Goal: Information Seeking & Learning: Learn about a topic

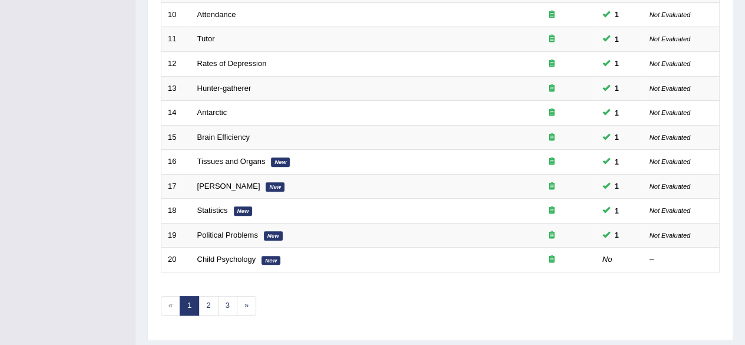
scroll to position [429, 0]
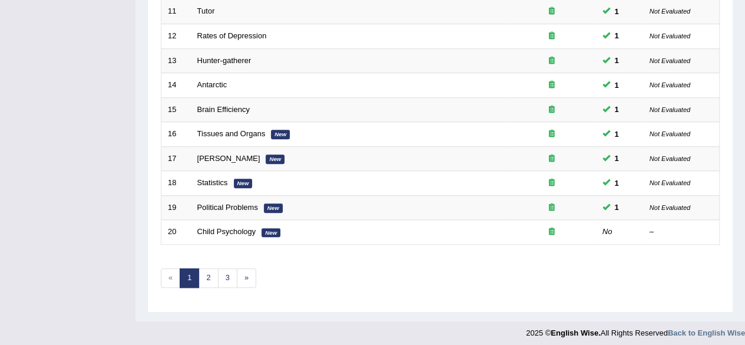
drag, startPoint x: 749, startPoint y: 68, endPoint x: 746, endPoint y: 277, distance: 208.5
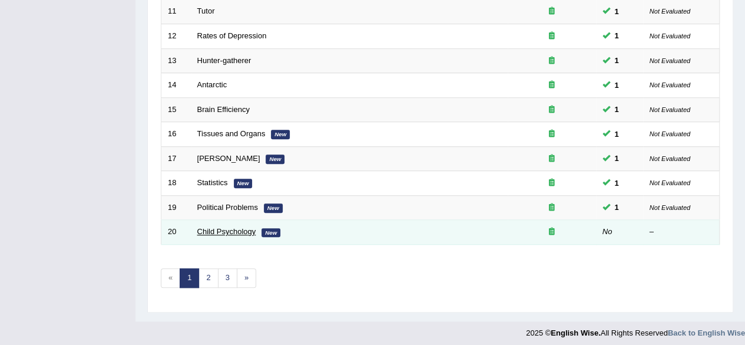
click at [245, 227] on link "Child Psychology" at bounding box center [226, 231] width 59 height 9
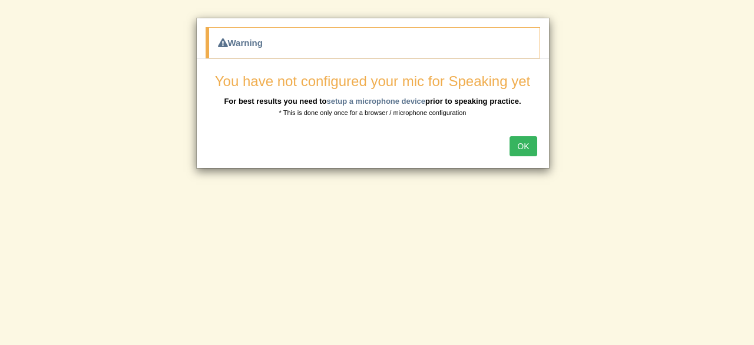
click at [525, 139] on button "OK" at bounding box center [522, 146] width 27 height 20
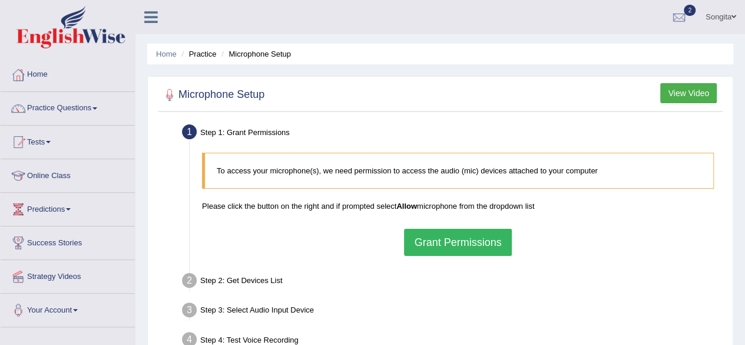
click at [476, 244] on button "Grant Permissions" at bounding box center [457, 242] width 107 height 27
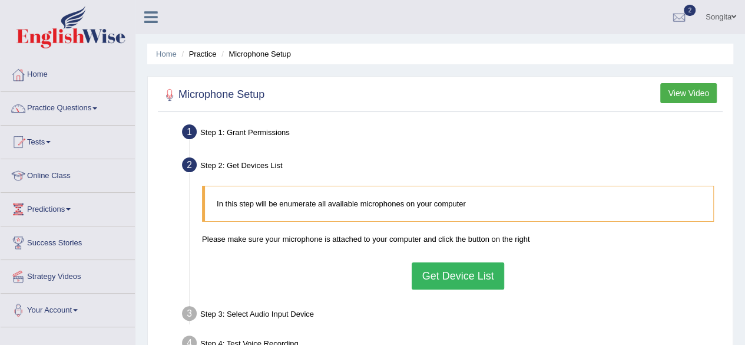
click at [443, 290] on div "In this step will be enumerate all available microphones on your computer Pleas…" at bounding box center [458, 237] width 524 height 115
click at [462, 279] on button "Get Device List" at bounding box center [458, 275] width 92 height 27
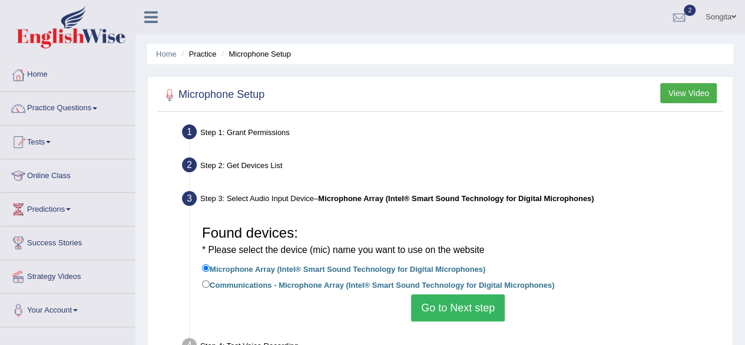
click at [472, 302] on button "Go to Next step" at bounding box center [458, 307] width 94 height 27
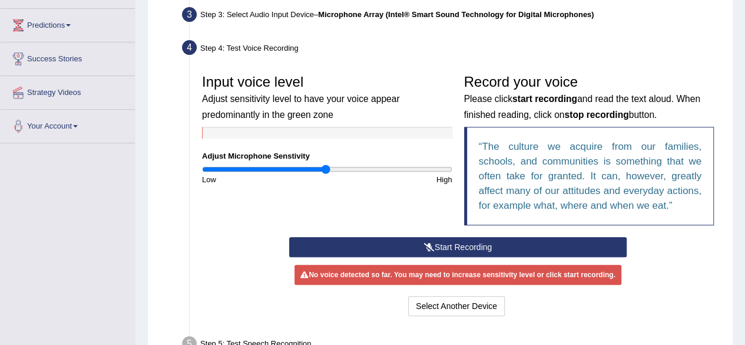
scroll to position [188, 0]
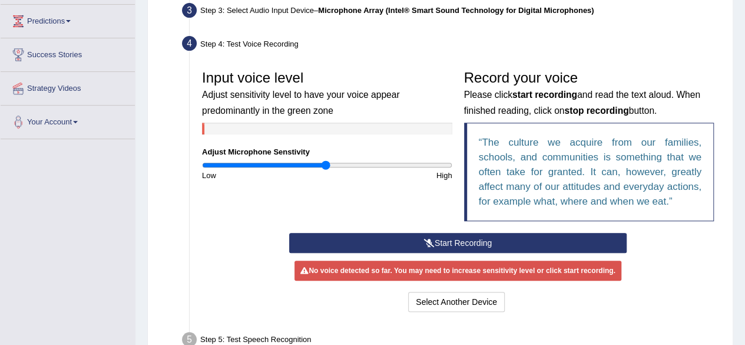
click at [493, 241] on button "Start Recording" at bounding box center [457, 243] width 337 height 20
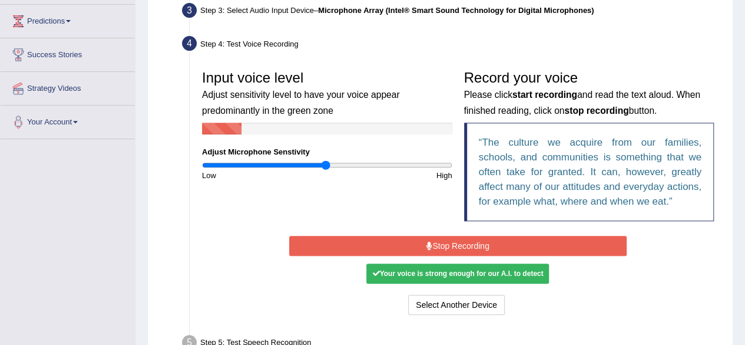
click at [493, 241] on button "Stop Recording" at bounding box center [457, 246] width 337 height 20
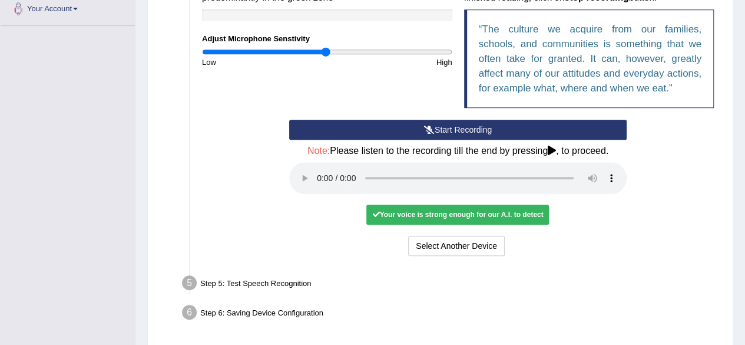
scroll to position [310, 0]
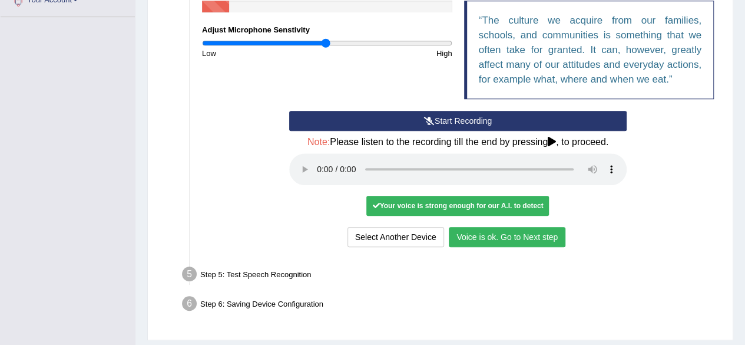
click at [554, 236] on button "Voice is ok. Go to Next step" at bounding box center [507, 237] width 117 height 20
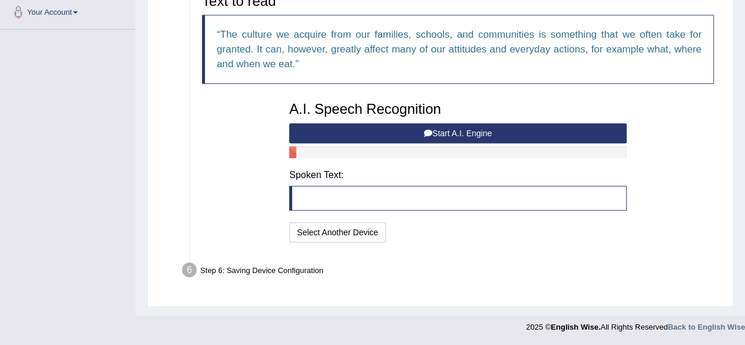
scroll to position [295, 0]
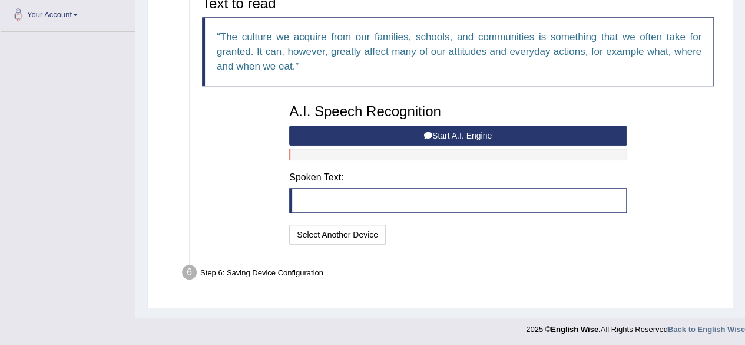
click at [430, 133] on icon at bounding box center [428, 135] width 8 height 8
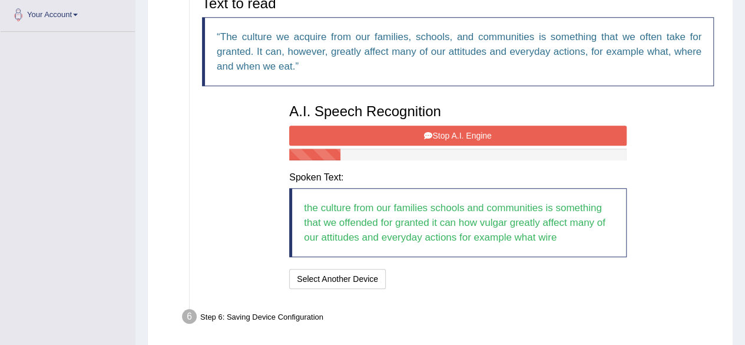
click at [430, 133] on icon at bounding box center [428, 135] width 8 height 8
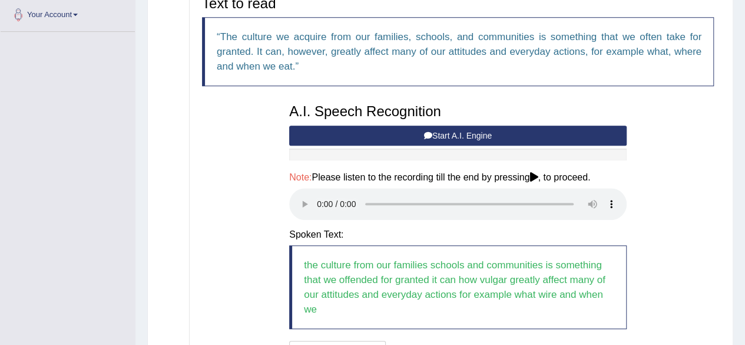
scroll to position [411, 0]
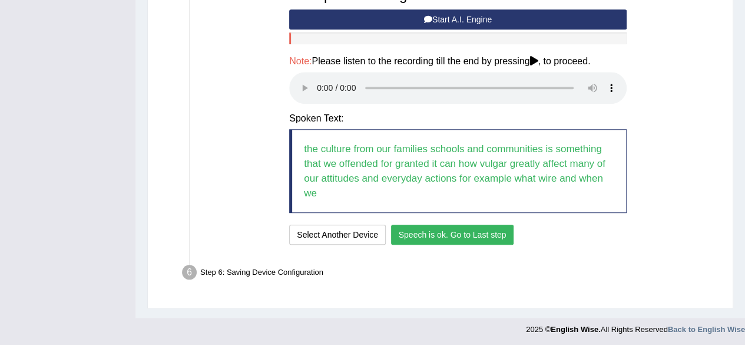
click at [481, 234] on button "Speech is ok. Go to Last step" at bounding box center [452, 234] width 123 height 20
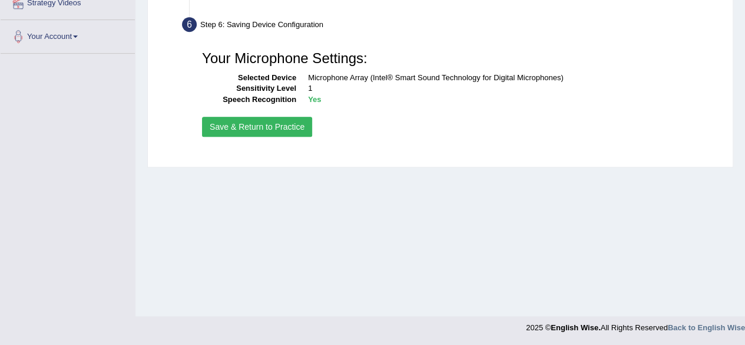
click at [284, 123] on button "Save & Return to Practice" at bounding box center [257, 127] width 110 height 20
click at [259, 121] on button "Save & Return to Practice" at bounding box center [257, 127] width 110 height 20
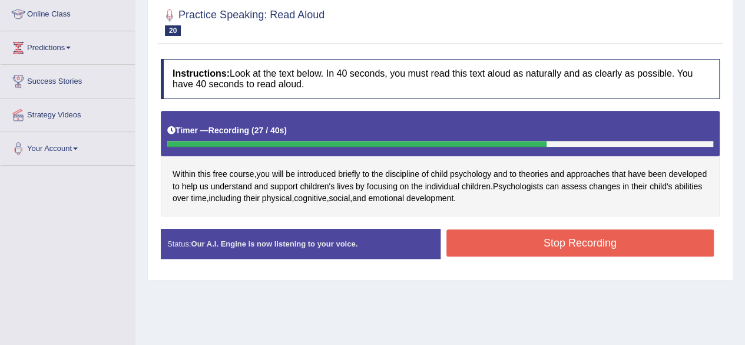
click at [585, 240] on button "Stop Recording" at bounding box center [580, 242] width 268 height 27
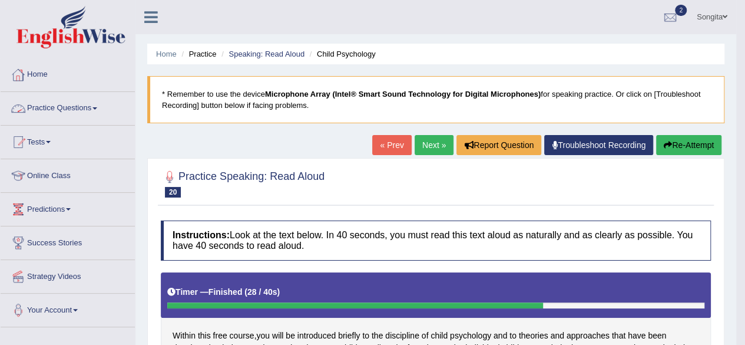
click at [62, 107] on link "Practice Questions" at bounding box center [68, 106] width 134 height 29
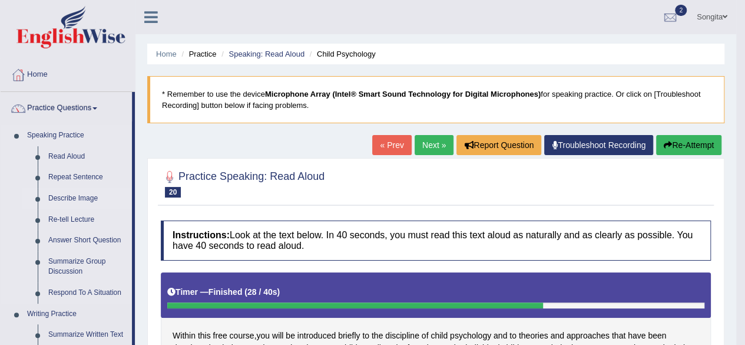
click at [69, 198] on link "Describe Image" at bounding box center [87, 198] width 89 height 21
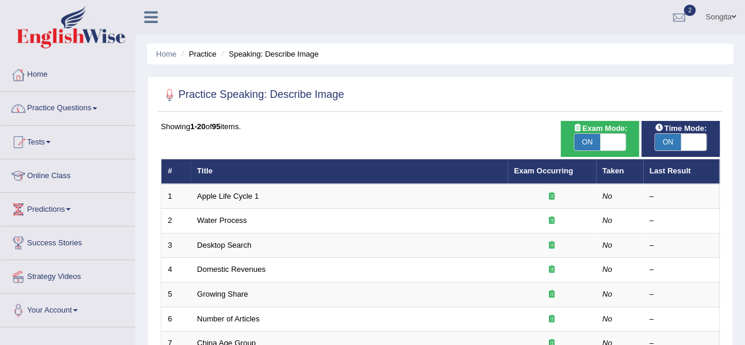
click at [35, 72] on link "Home" at bounding box center [68, 72] width 134 height 29
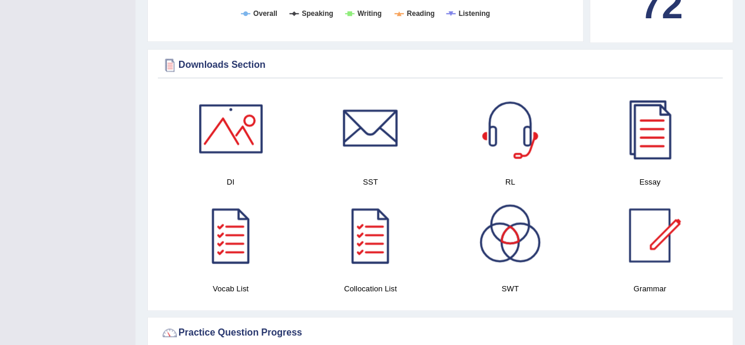
scroll to position [559, 0]
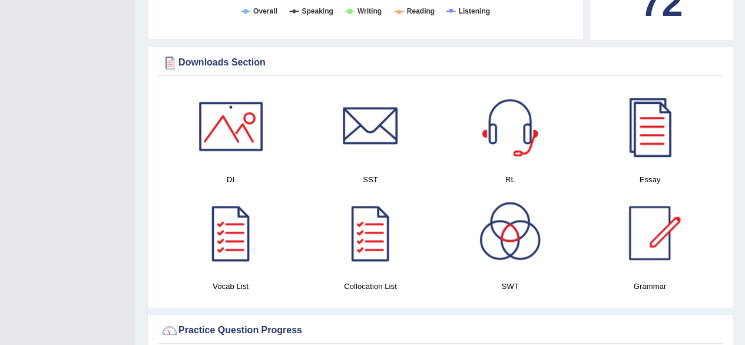
click at [237, 121] on div at bounding box center [231, 126] width 82 height 82
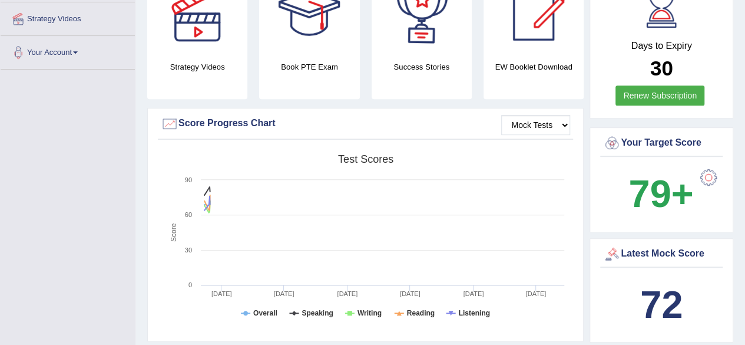
scroll to position [0, 0]
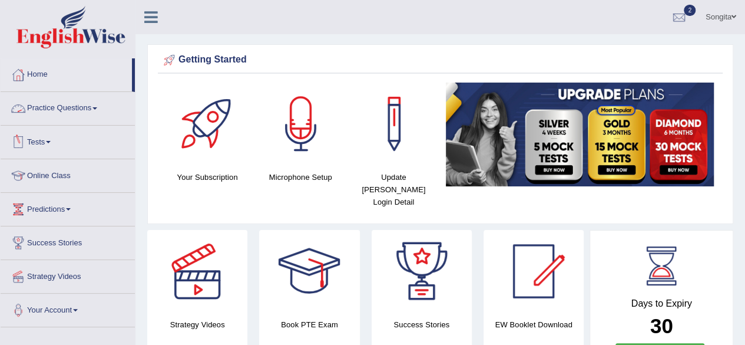
click at [67, 112] on link "Practice Questions" at bounding box center [68, 106] width 134 height 29
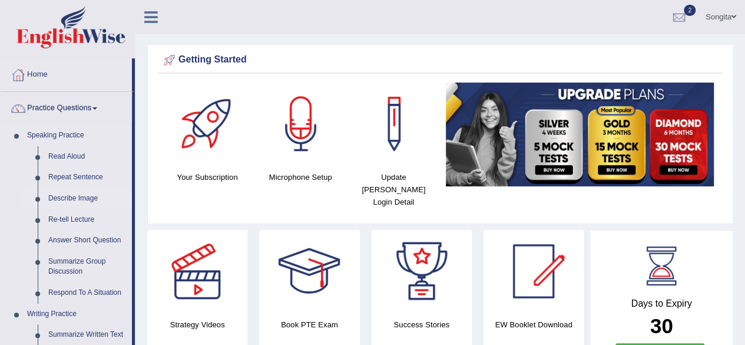
click at [77, 196] on link "Describe Image" at bounding box center [87, 198] width 89 height 21
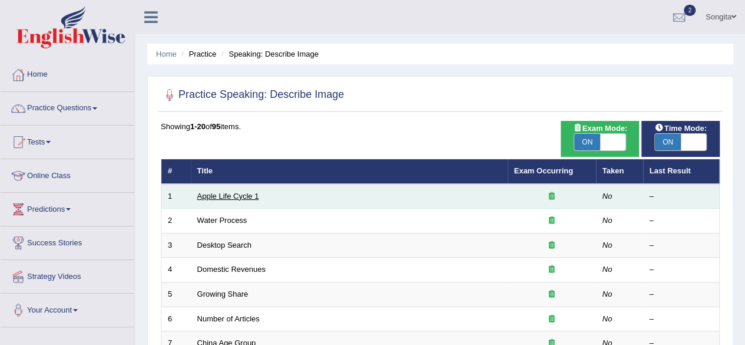
click at [220, 193] on link "Apple Life Cycle 1" at bounding box center [228, 195] width 62 height 9
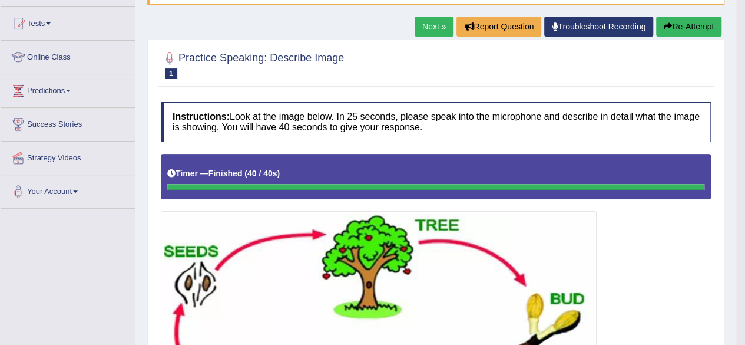
scroll to position [114, 0]
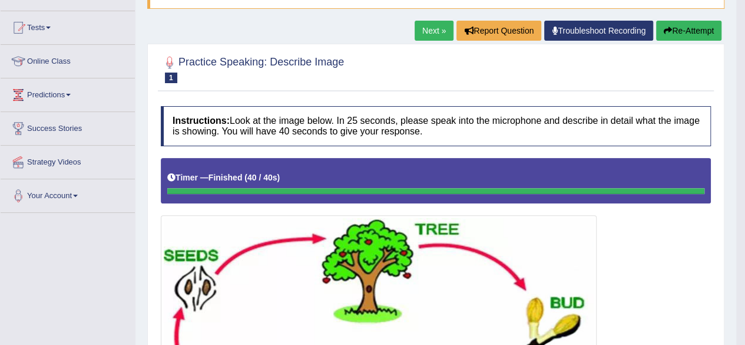
click at [426, 28] on link "Next »" at bounding box center [434, 31] width 39 height 20
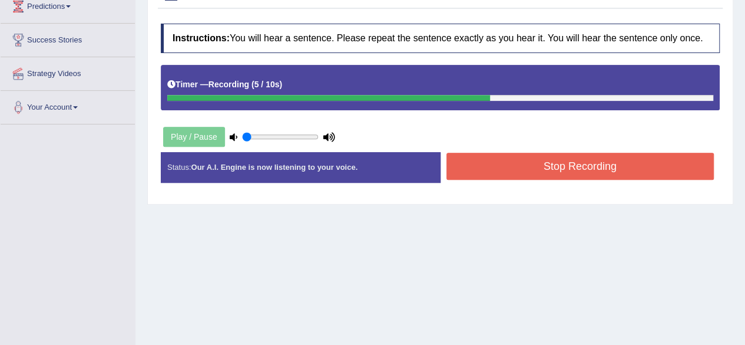
click at [637, 167] on button "Stop Recording" at bounding box center [580, 166] width 268 height 27
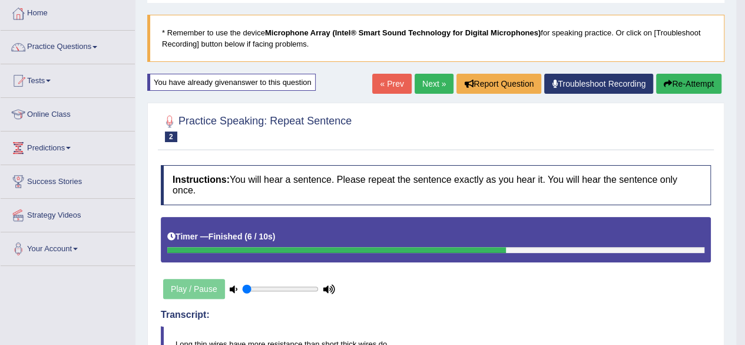
scroll to position [58, 0]
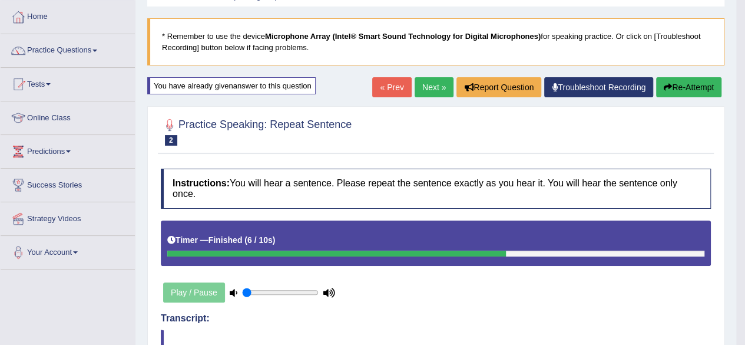
click at [425, 88] on link "Next »" at bounding box center [434, 87] width 39 height 20
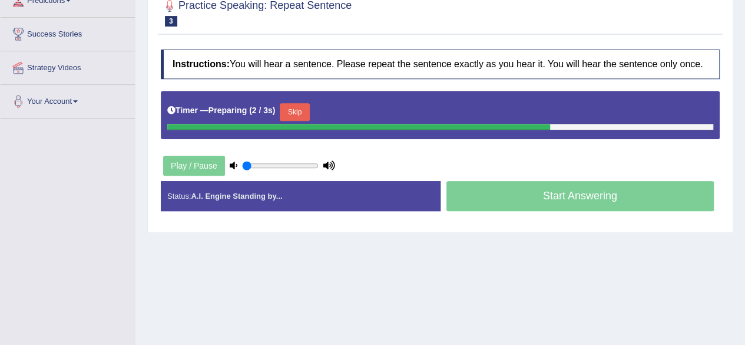
scroll to position [216, 0]
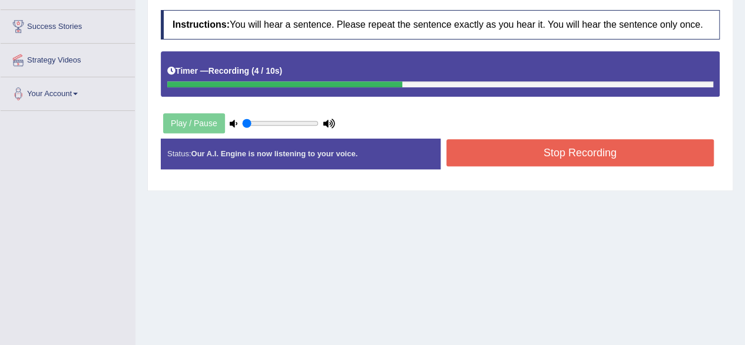
click at [625, 151] on button "Stop Recording" at bounding box center [580, 152] width 268 height 27
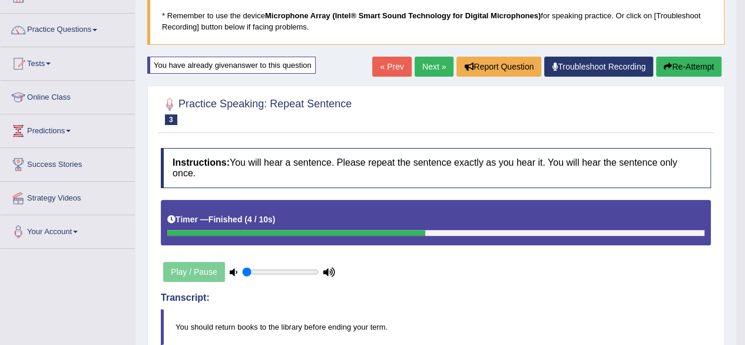
scroll to position [39, 0]
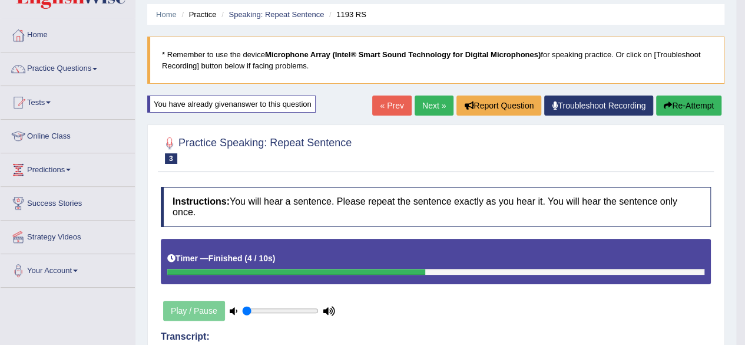
click at [428, 99] on link "Next »" at bounding box center [434, 105] width 39 height 20
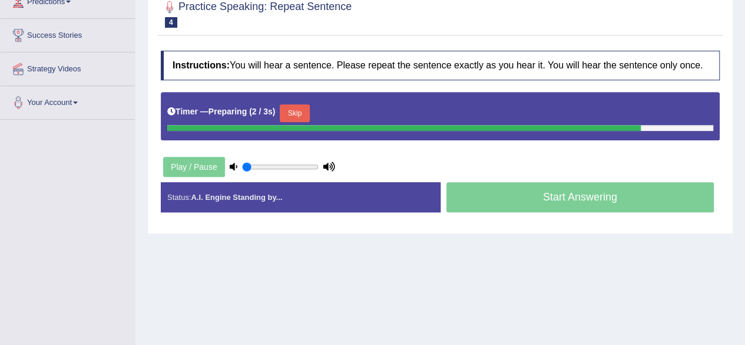
scroll to position [208, 0]
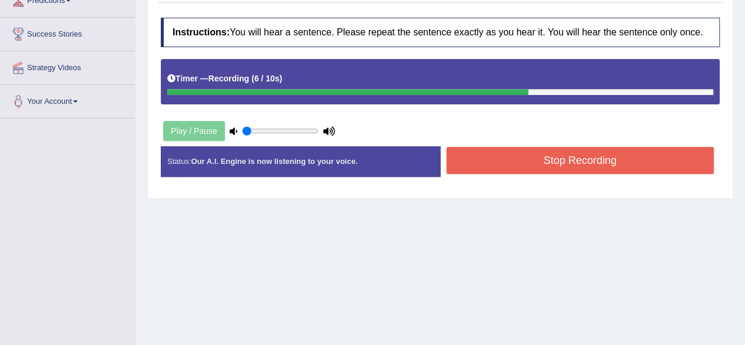
click at [490, 164] on button "Stop Recording" at bounding box center [580, 160] width 268 height 27
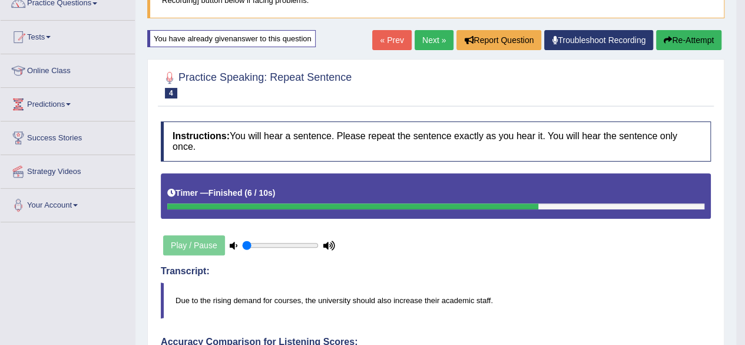
scroll to position [104, 0]
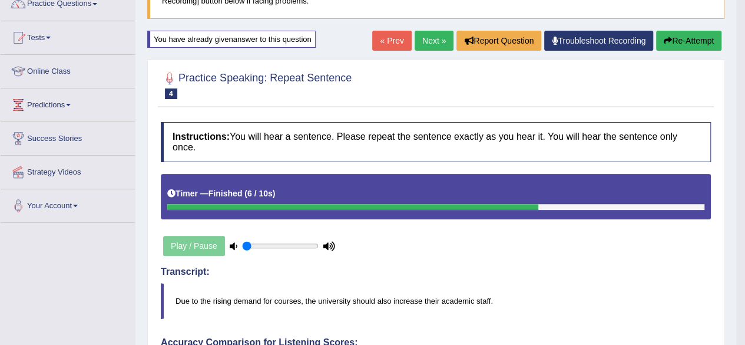
click at [426, 47] on link "Next »" at bounding box center [434, 41] width 39 height 20
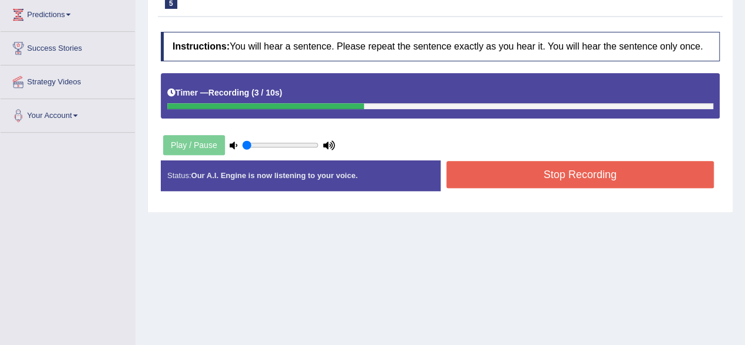
click at [651, 171] on button "Stop Recording" at bounding box center [580, 174] width 268 height 27
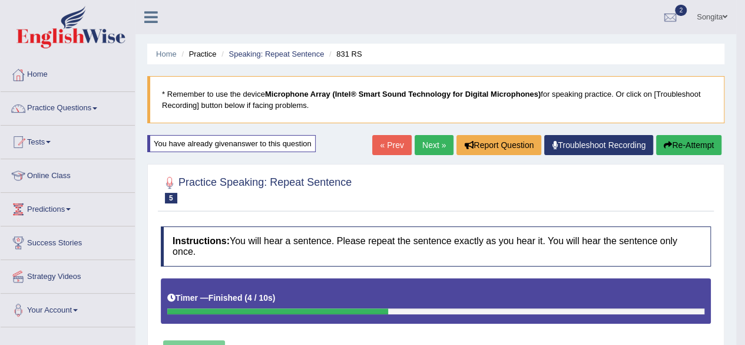
click at [430, 146] on link "Next »" at bounding box center [434, 145] width 39 height 20
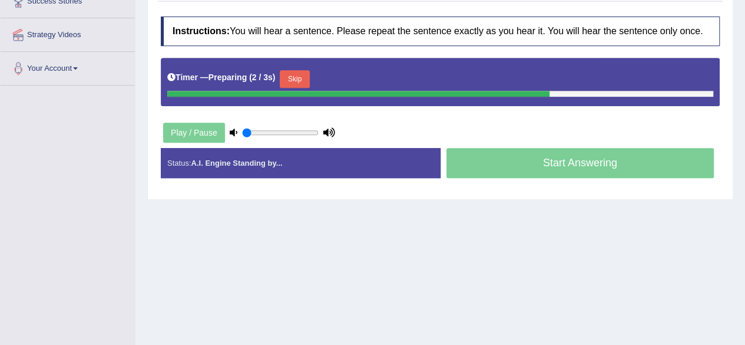
scroll to position [242, 0]
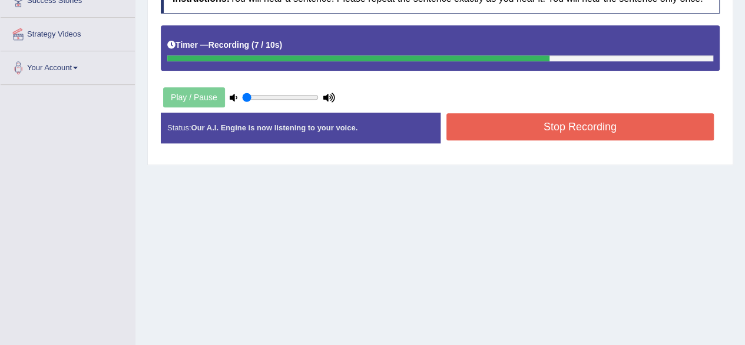
click at [663, 128] on button "Stop Recording" at bounding box center [580, 126] width 268 height 27
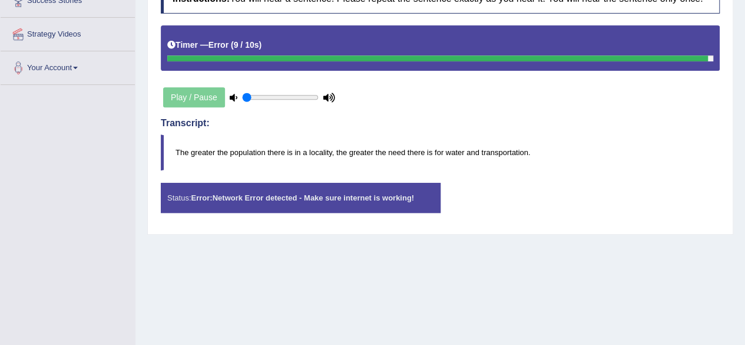
scroll to position [0, 0]
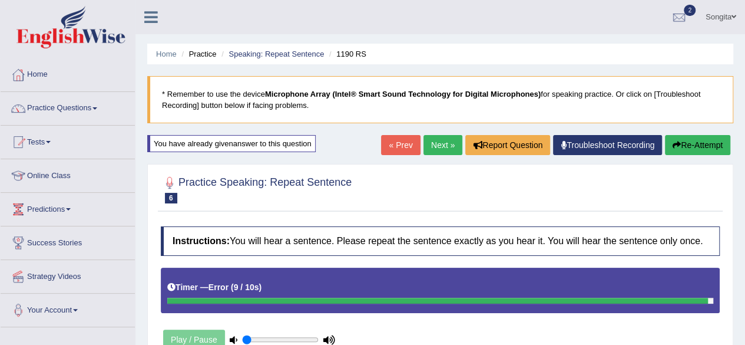
click at [697, 138] on button "Re-Attempt" at bounding box center [697, 145] width 65 height 20
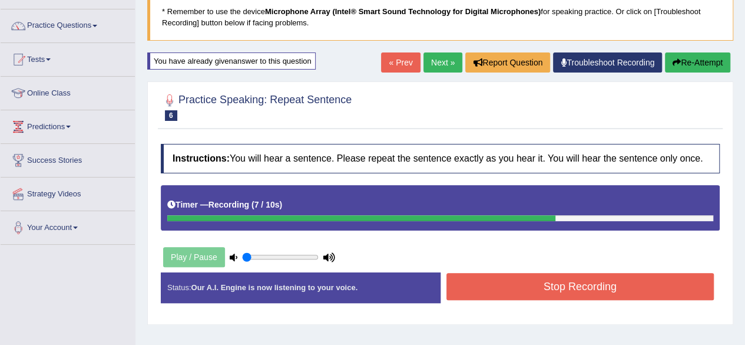
scroll to position [91, 0]
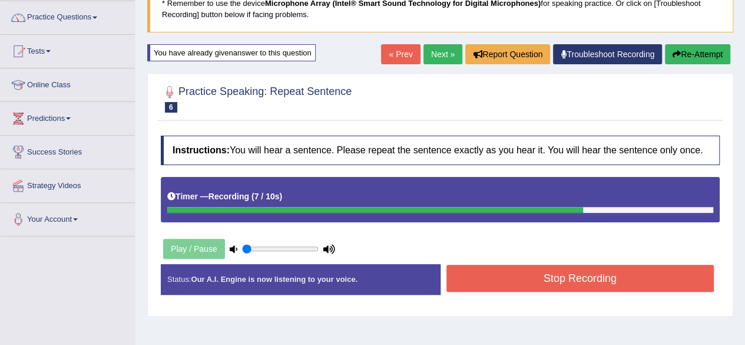
click at [502, 272] on button "Stop Recording" at bounding box center [580, 277] width 268 height 27
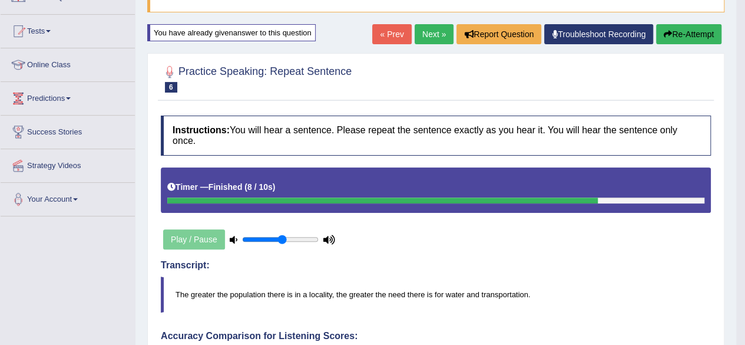
type input "0.55"
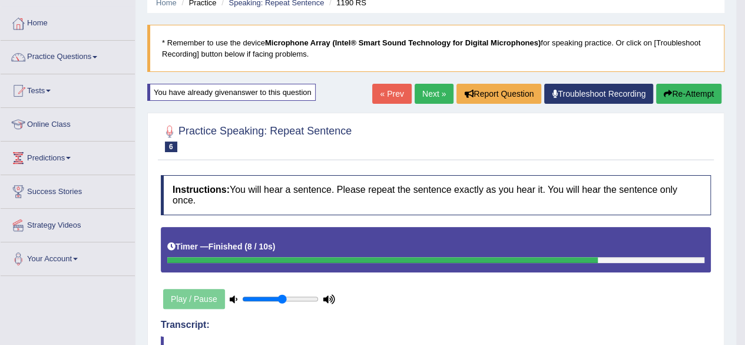
scroll to position [51, 0]
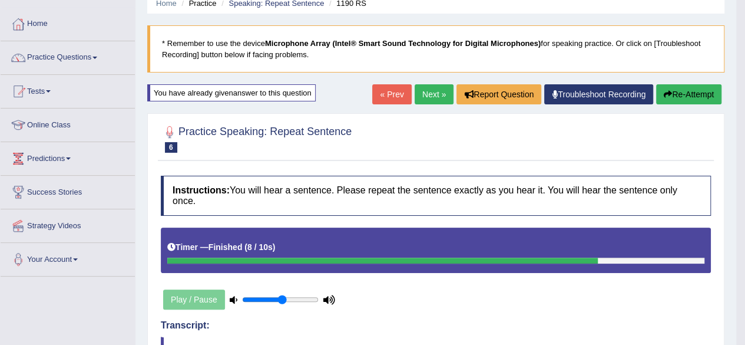
click at [423, 89] on link "Next »" at bounding box center [434, 94] width 39 height 20
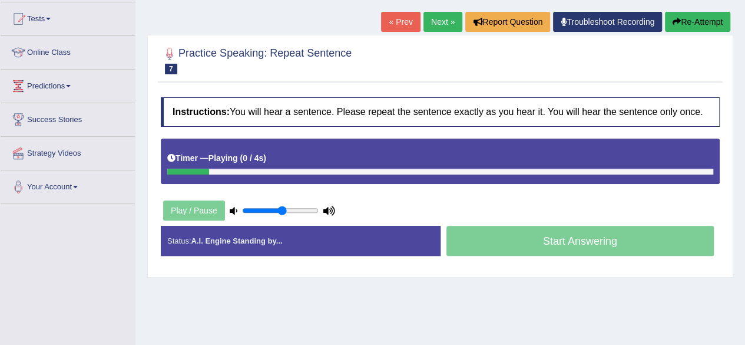
scroll to position [135, 0]
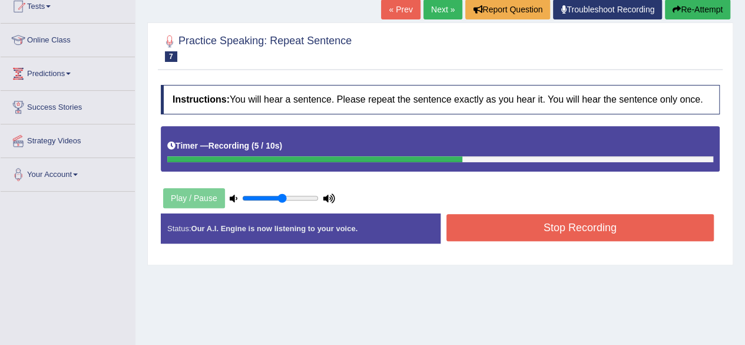
click at [592, 221] on button "Stop Recording" at bounding box center [580, 227] width 268 height 27
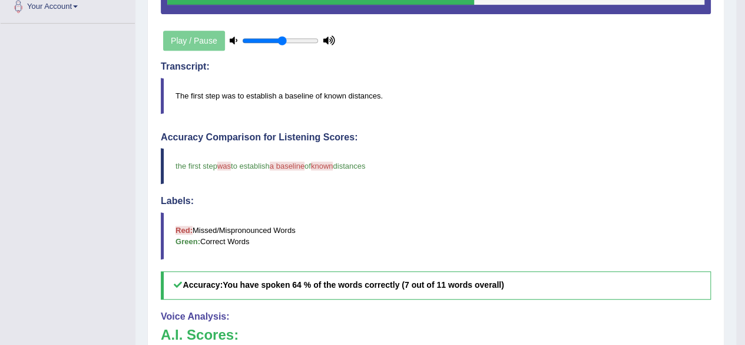
scroll to position [306, 0]
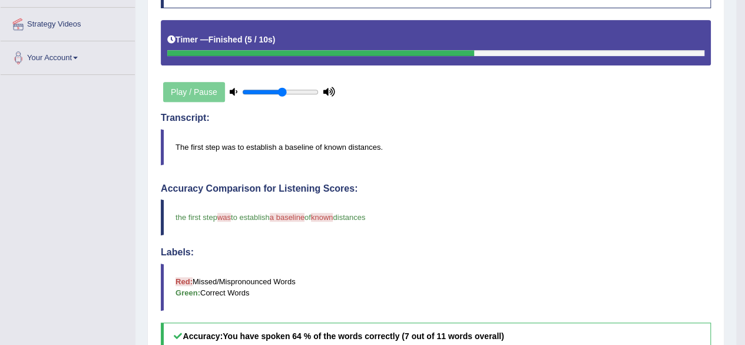
click at [203, 266] on blockquote "Red: Missed/Mispronounced Words Green: Correct Words" at bounding box center [436, 286] width 550 height 47
click at [201, 274] on blockquote "Red: Missed/Mispronounced Words Green: Correct Words" at bounding box center [436, 286] width 550 height 47
click at [198, 288] on b "Green:" at bounding box center [188, 292] width 25 height 9
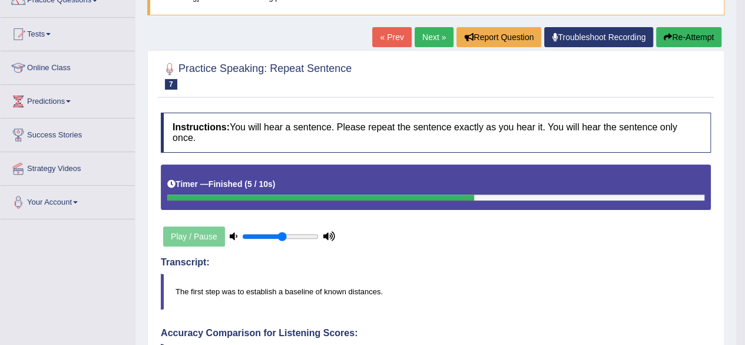
scroll to position [107, 0]
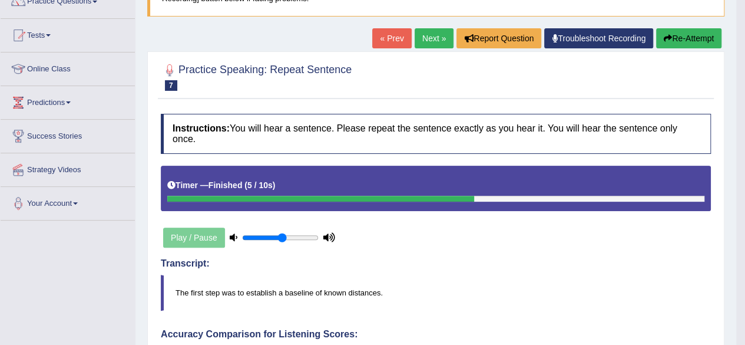
click at [429, 39] on link "Next »" at bounding box center [434, 38] width 39 height 20
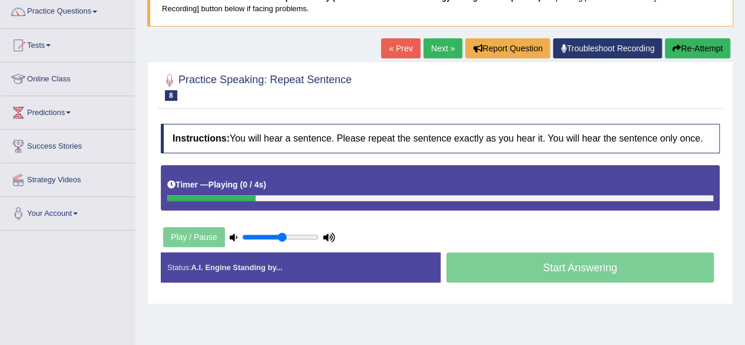
scroll to position [114, 0]
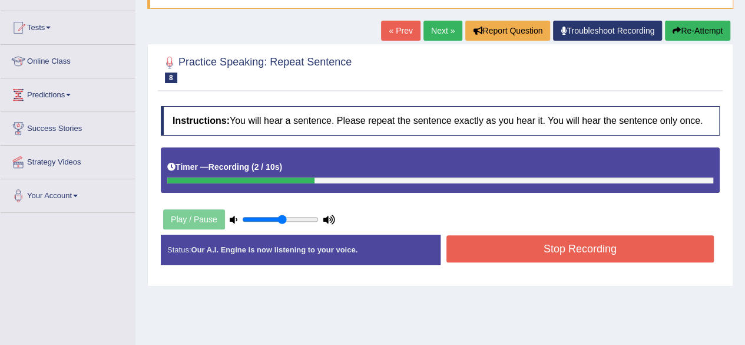
click at [526, 235] on button "Stop Recording" at bounding box center [580, 248] width 268 height 27
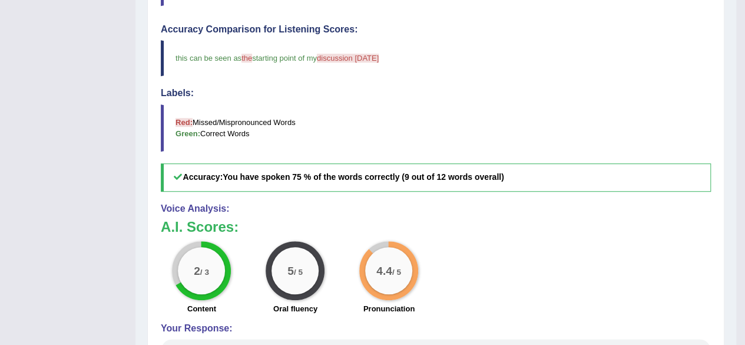
scroll to position [0, 0]
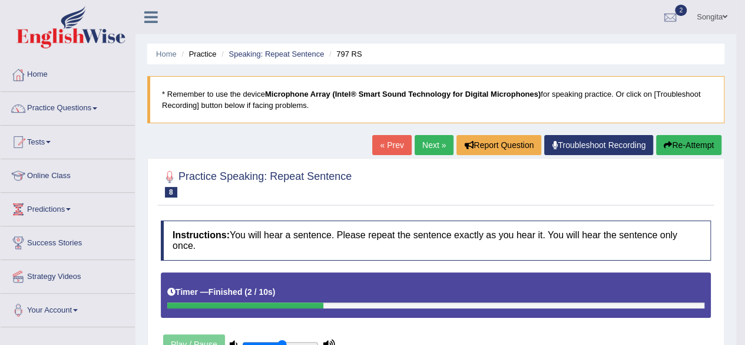
click at [428, 140] on link "Next »" at bounding box center [434, 145] width 39 height 20
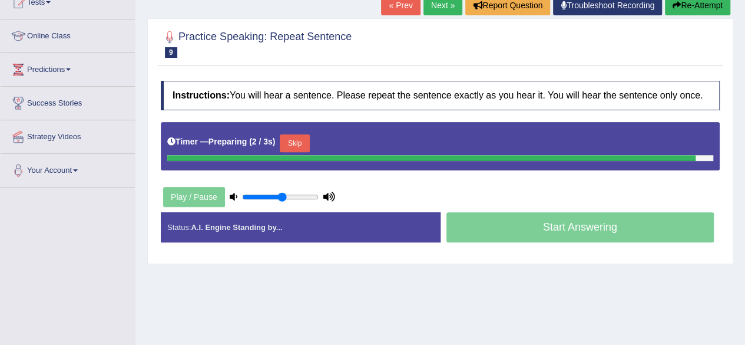
scroll to position [143, 0]
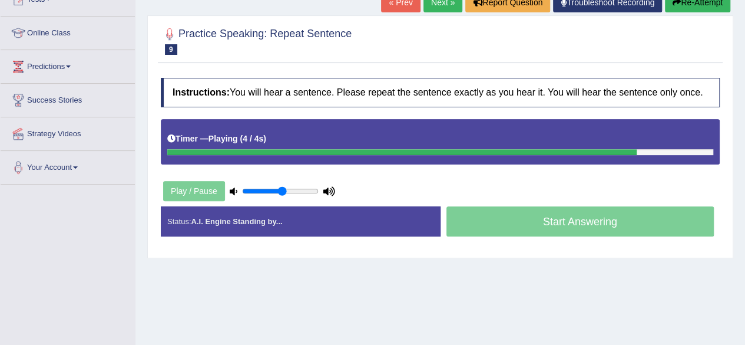
click at [545, 217] on div "Start Answering" at bounding box center [581, 222] width 280 height 33
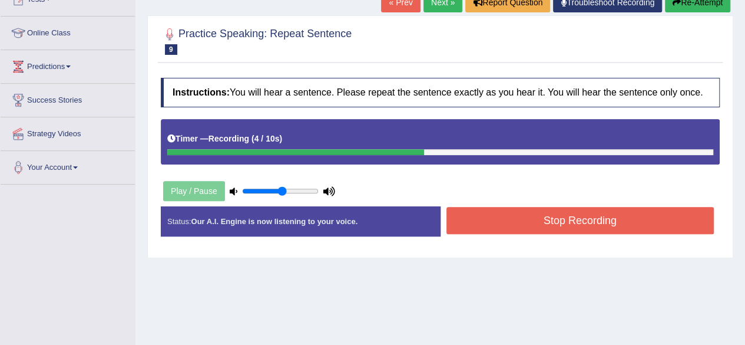
click at [545, 217] on button "Stop Recording" at bounding box center [580, 220] width 268 height 27
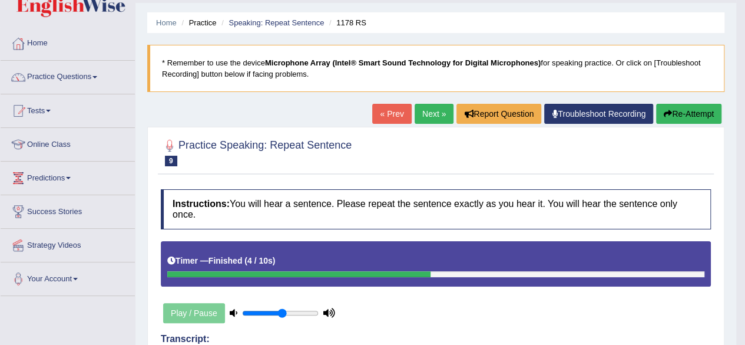
scroll to position [32, 0]
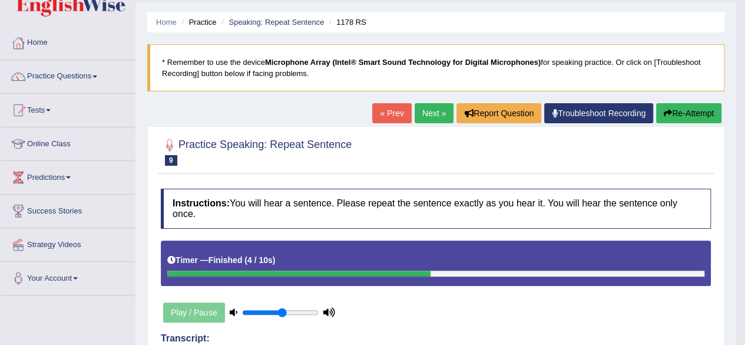
click at [425, 114] on link "Next »" at bounding box center [434, 113] width 39 height 20
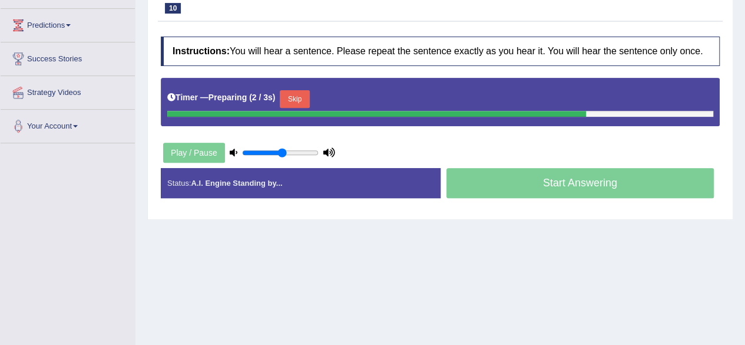
scroll to position [188, 0]
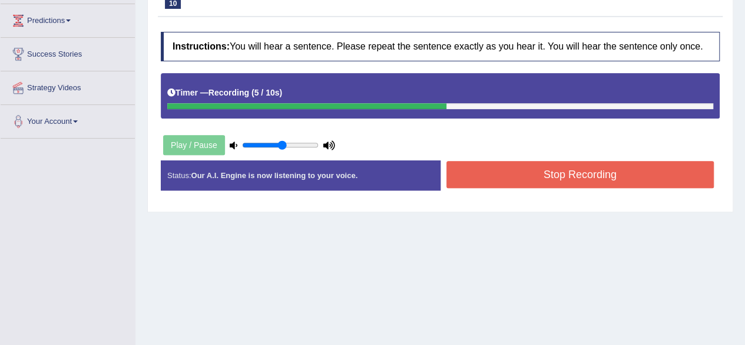
click at [584, 172] on button "Stop Recording" at bounding box center [580, 174] width 268 height 27
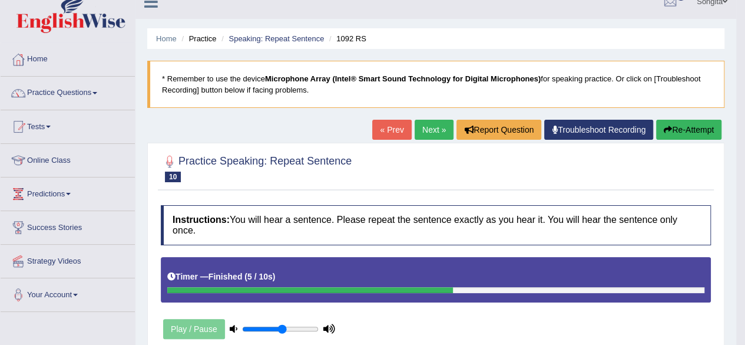
scroll to position [0, 0]
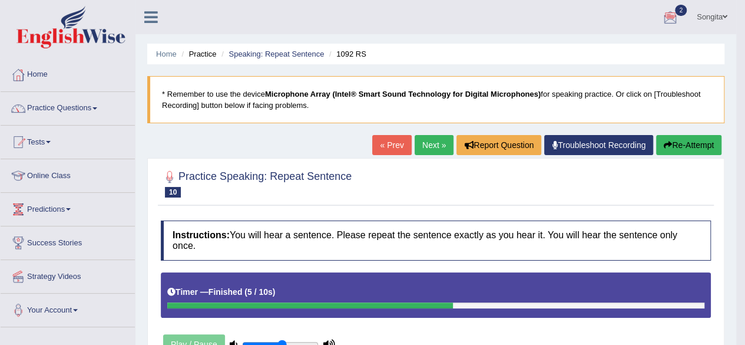
click at [425, 142] on link "Next »" at bounding box center [434, 145] width 39 height 20
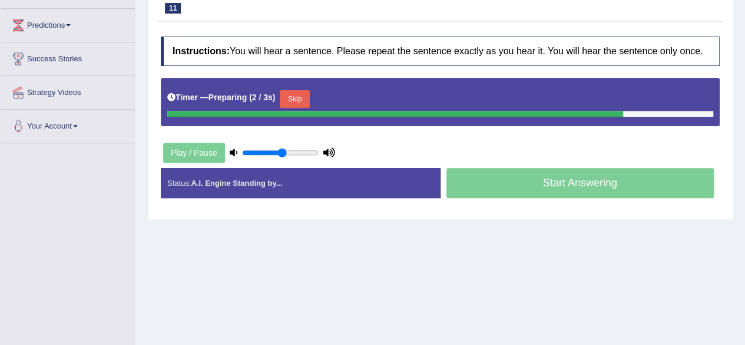
scroll to position [183, 0]
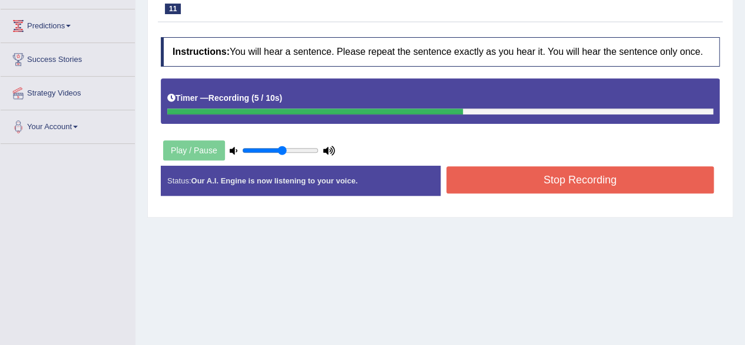
click at [613, 175] on button "Stop Recording" at bounding box center [580, 179] width 268 height 27
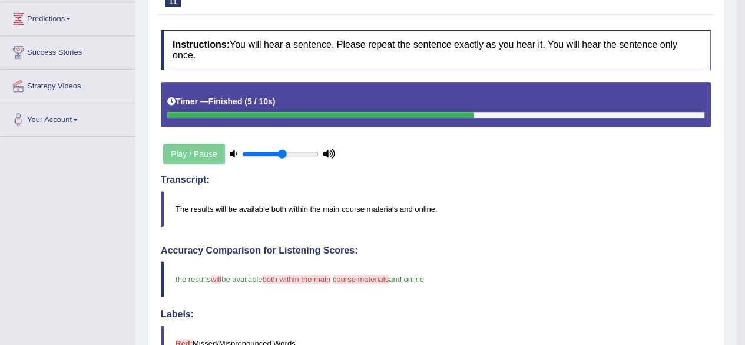
scroll to position [0, 0]
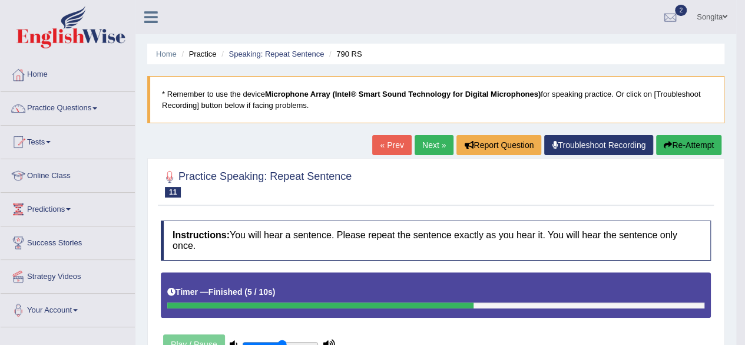
click at [676, 143] on button "Re-Attempt" at bounding box center [688, 145] width 65 height 20
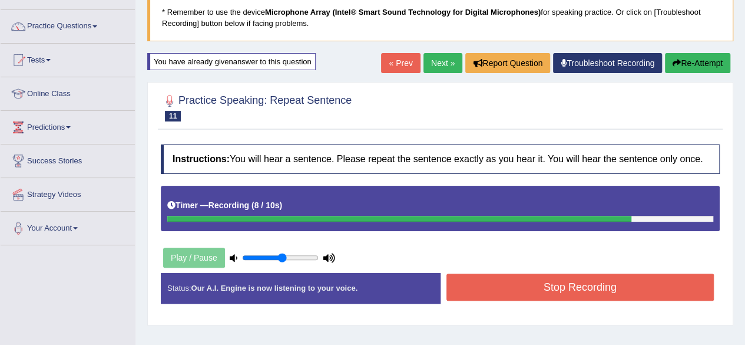
scroll to position [105, 0]
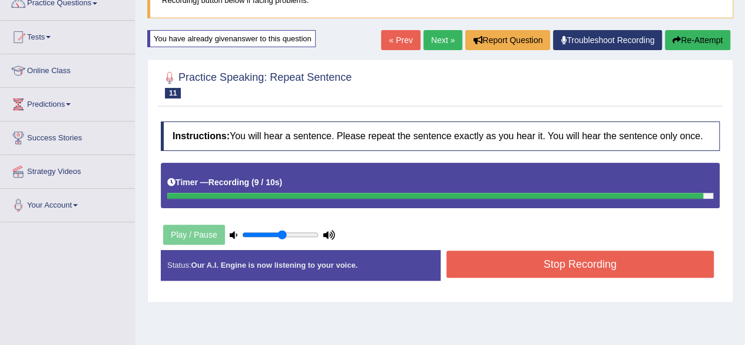
click at [595, 262] on button "Stop Recording" at bounding box center [580, 263] width 268 height 27
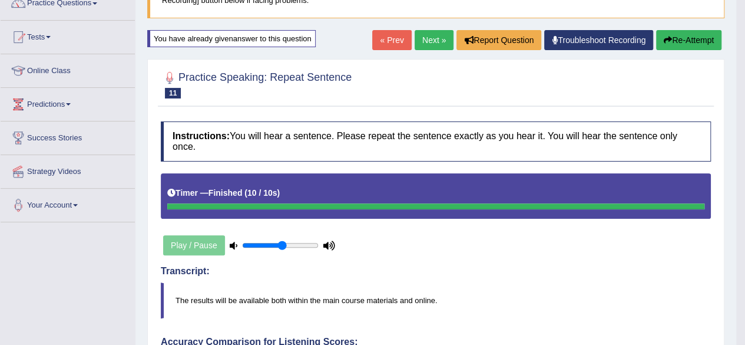
click at [419, 40] on link "Next »" at bounding box center [434, 40] width 39 height 20
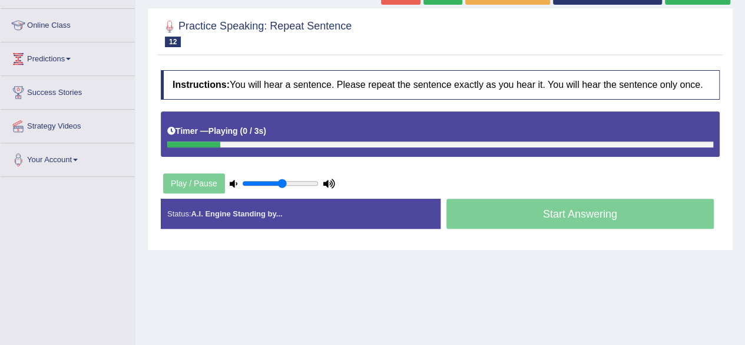
scroll to position [144, 0]
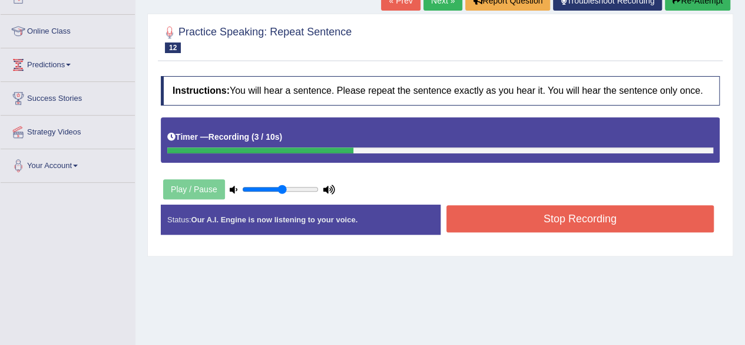
click at [478, 216] on button "Stop Recording" at bounding box center [580, 218] width 268 height 27
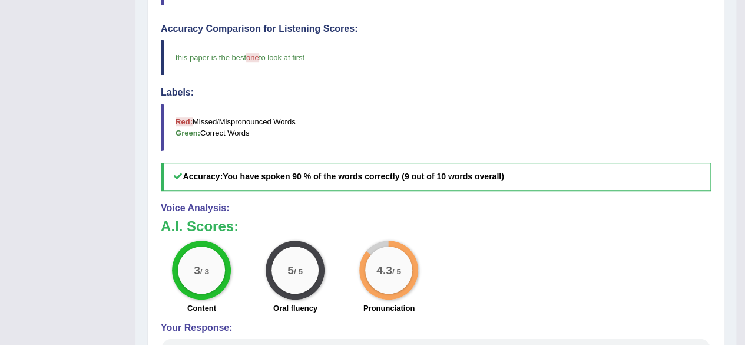
scroll to position [0, 0]
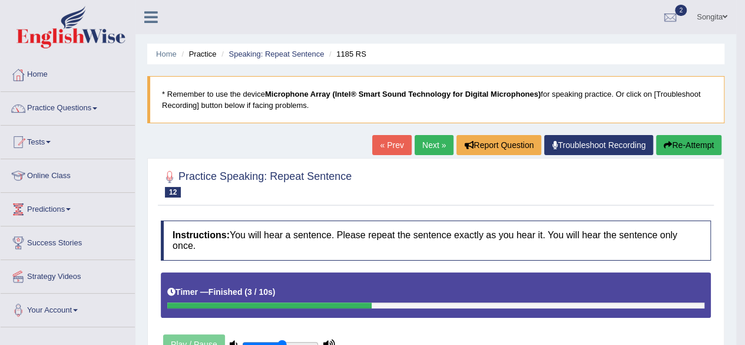
click at [437, 141] on link "Next »" at bounding box center [434, 145] width 39 height 20
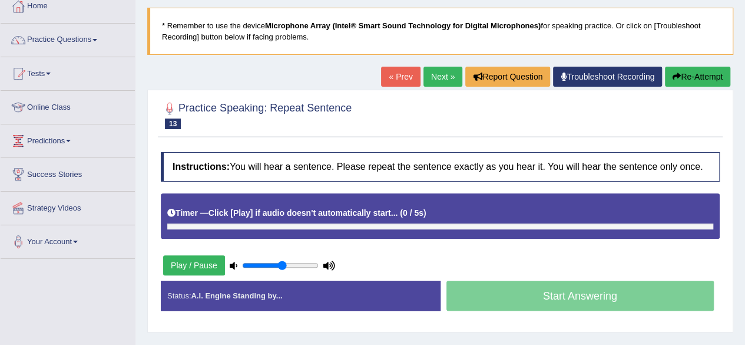
scroll to position [73, 0]
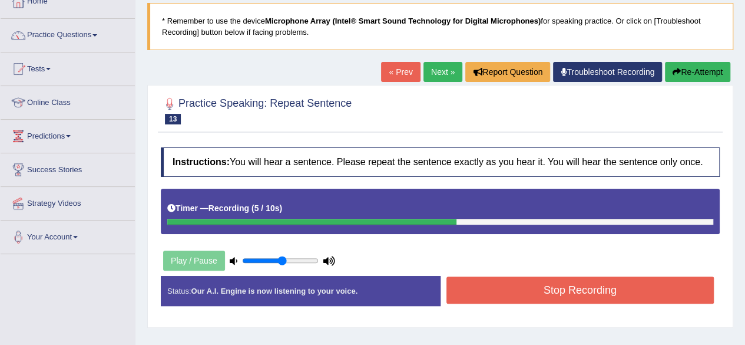
click at [482, 276] on button "Stop Recording" at bounding box center [580, 289] width 268 height 27
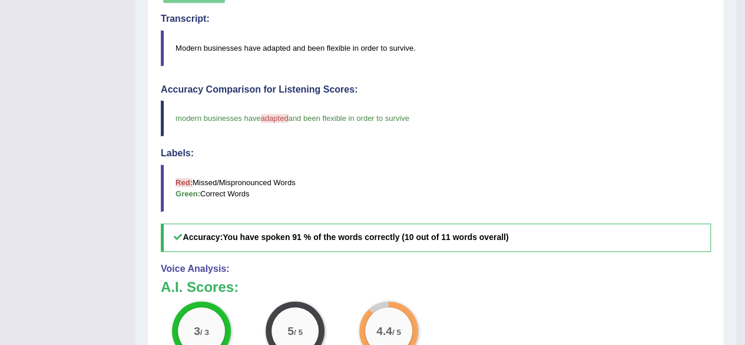
scroll to position [0, 0]
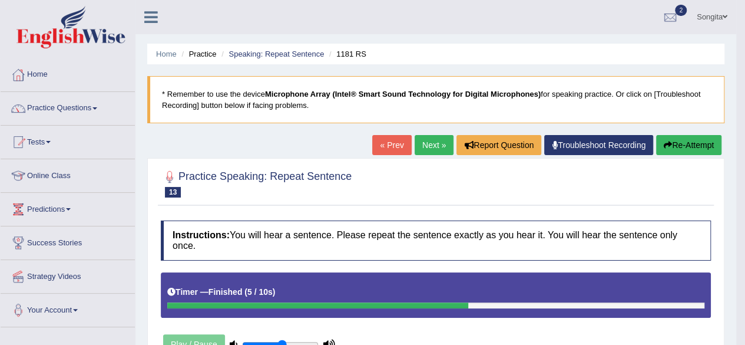
click at [426, 147] on link "Next »" at bounding box center [434, 145] width 39 height 20
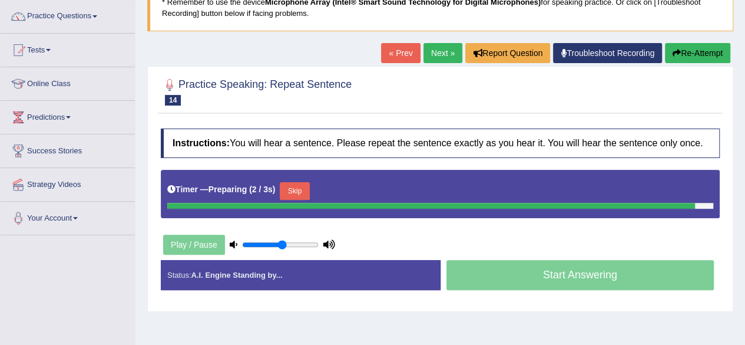
scroll to position [101, 0]
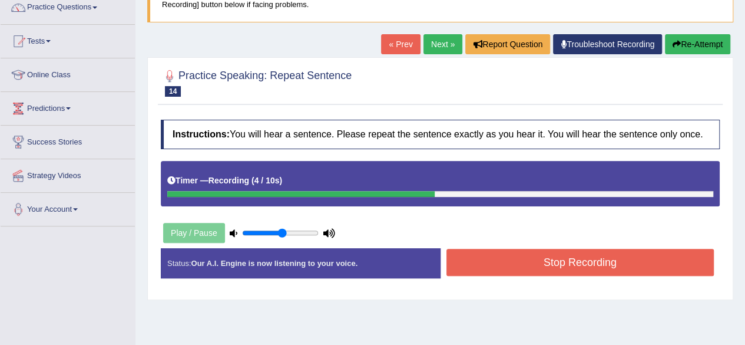
click at [476, 257] on button "Stop Recording" at bounding box center [580, 262] width 268 height 27
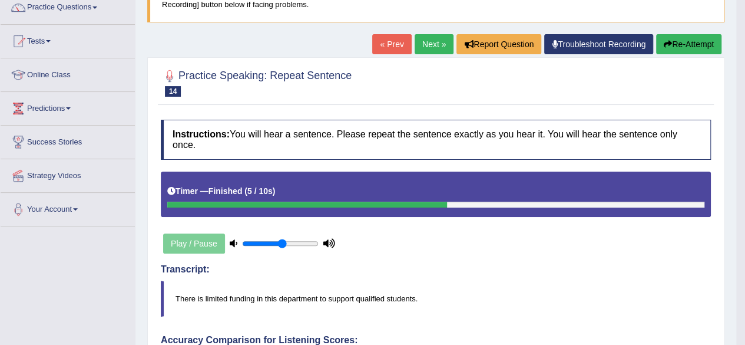
click at [423, 35] on link "Next »" at bounding box center [434, 44] width 39 height 20
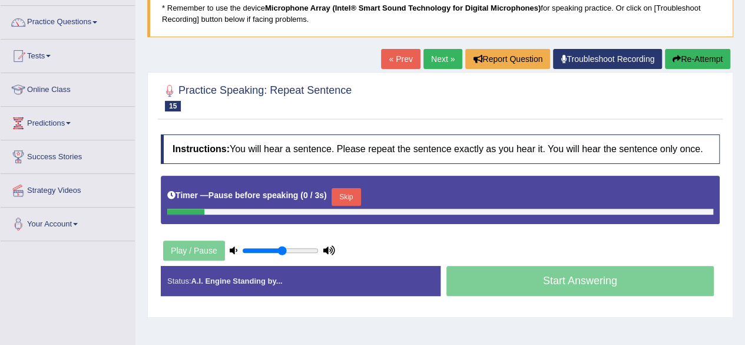
scroll to position [90, 0]
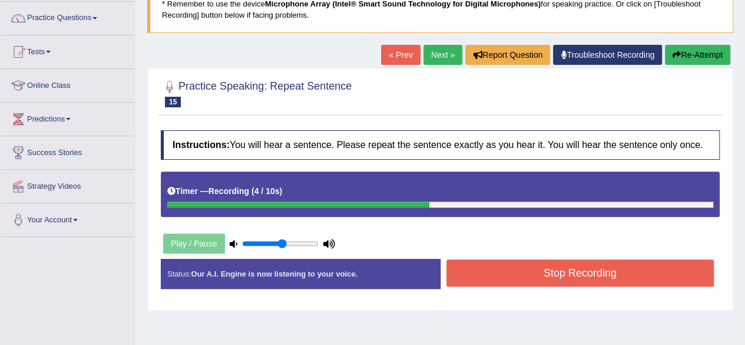
click at [495, 273] on button "Stop Recording" at bounding box center [580, 272] width 268 height 27
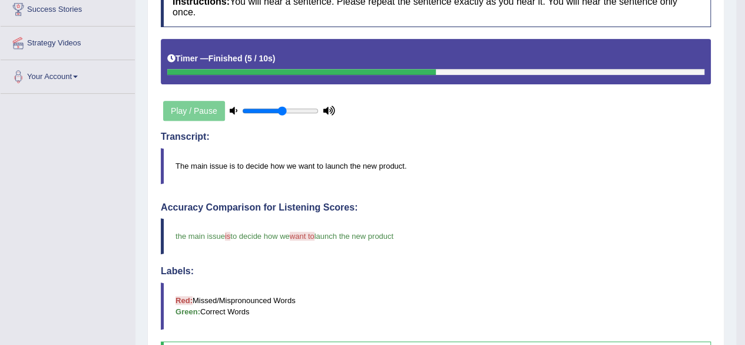
scroll to position [45, 0]
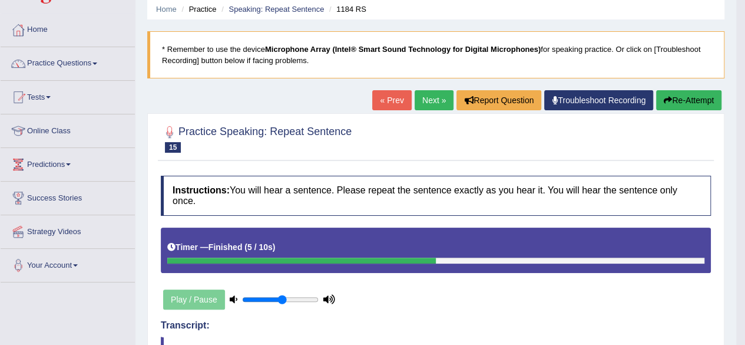
click at [432, 94] on link "Next »" at bounding box center [434, 100] width 39 height 20
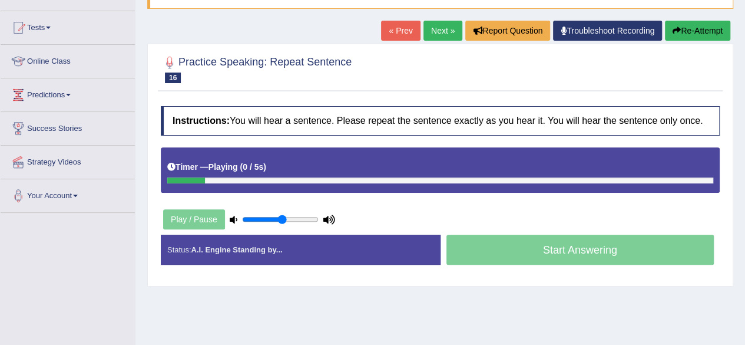
scroll to position [121, 0]
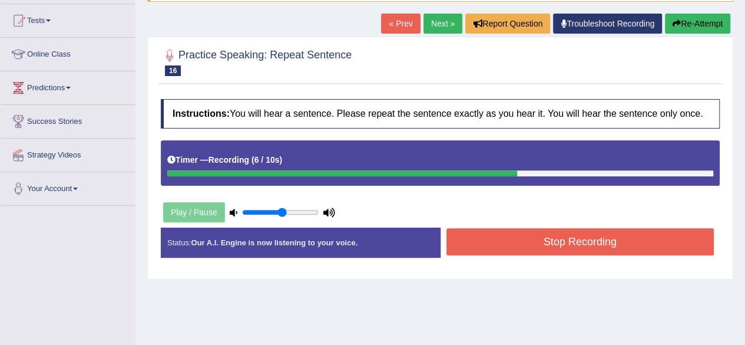
click at [473, 243] on button "Stop Recording" at bounding box center [580, 241] width 268 height 27
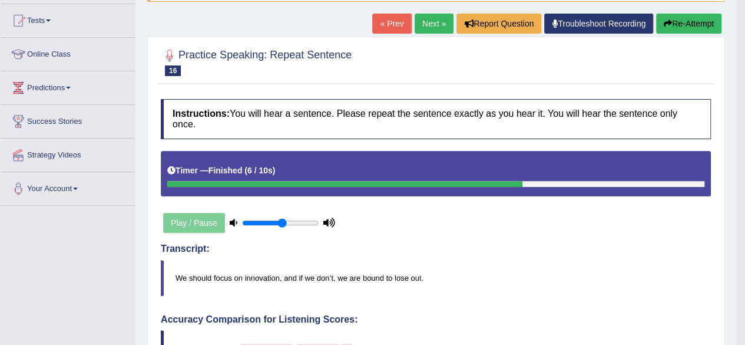
click at [430, 18] on link "Next »" at bounding box center [434, 24] width 39 height 20
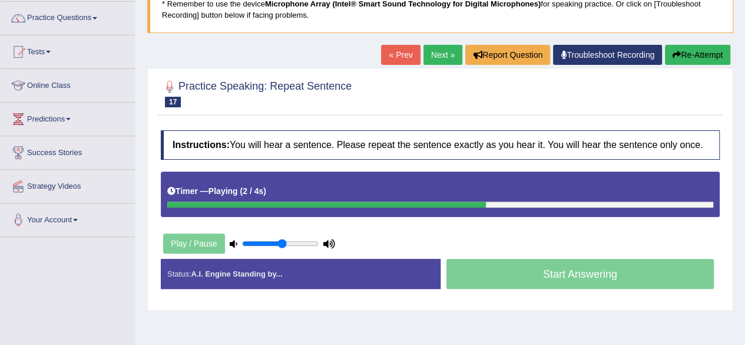
scroll to position [123, 0]
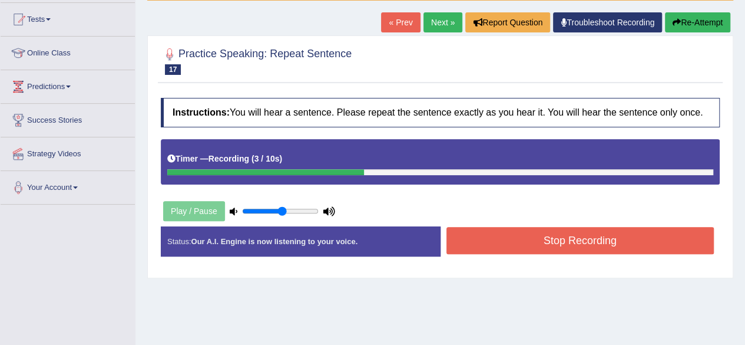
click at [514, 233] on button "Stop Recording" at bounding box center [580, 240] width 268 height 27
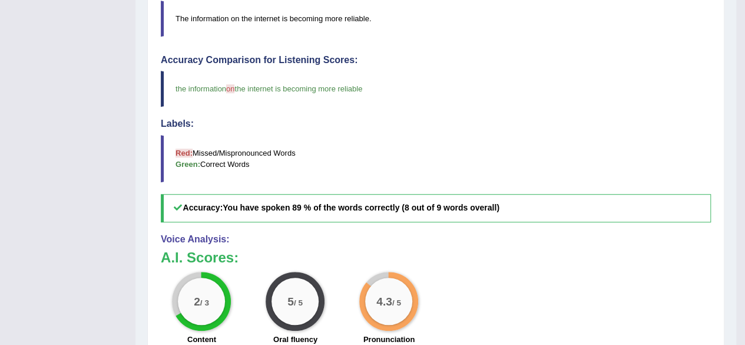
scroll to position [0, 0]
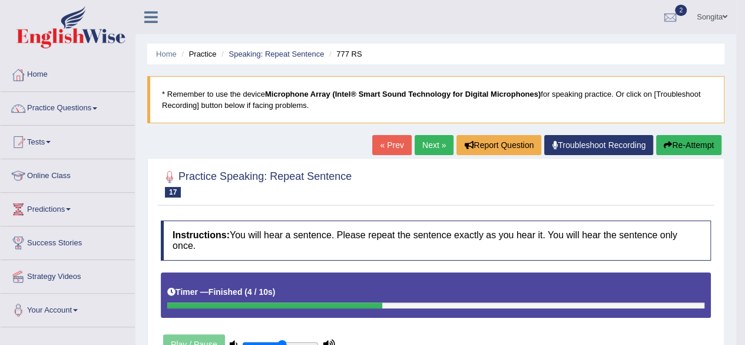
click at [424, 145] on link "Next »" at bounding box center [434, 145] width 39 height 20
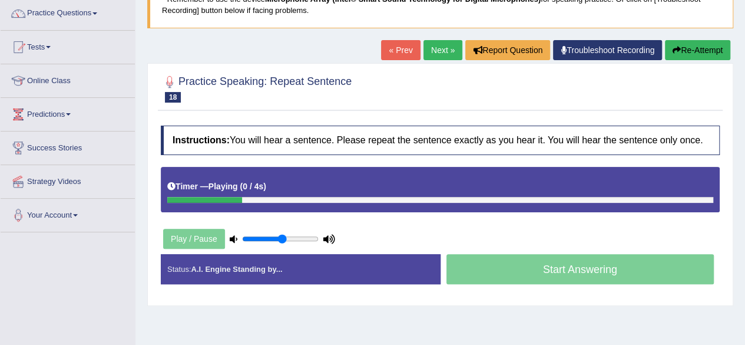
scroll to position [99, 0]
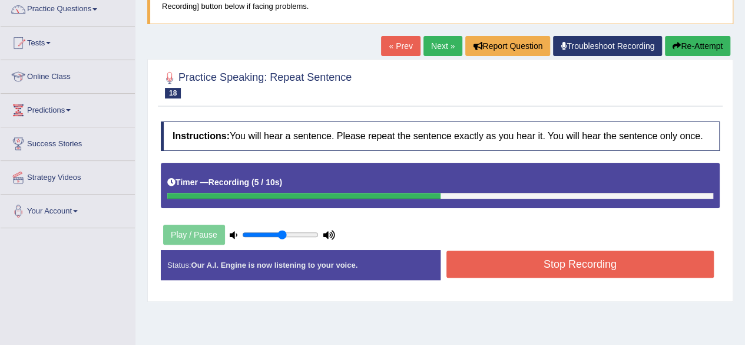
click at [527, 272] on button "Stop Recording" at bounding box center [580, 263] width 268 height 27
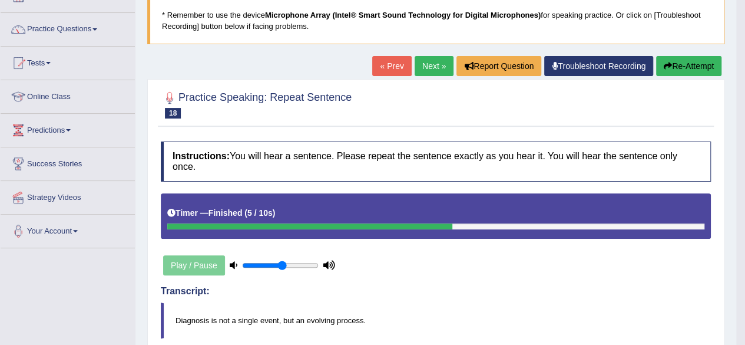
scroll to position [34, 0]
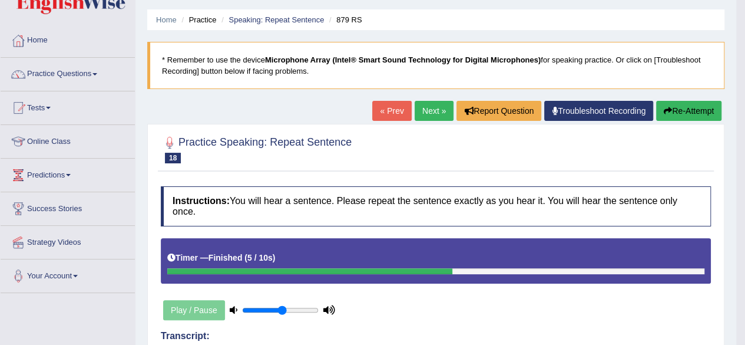
click at [431, 106] on link "Next »" at bounding box center [434, 111] width 39 height 20
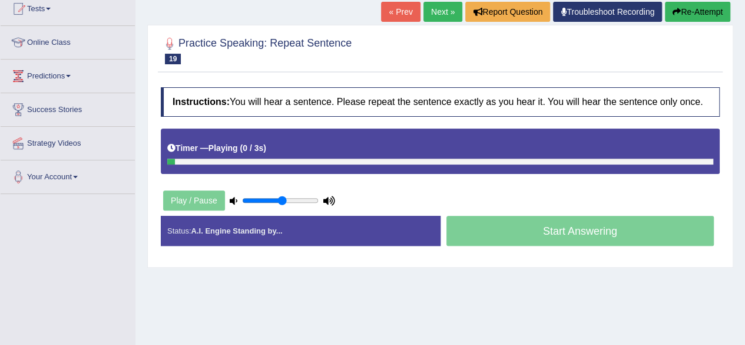
scroll to position [133, 0]
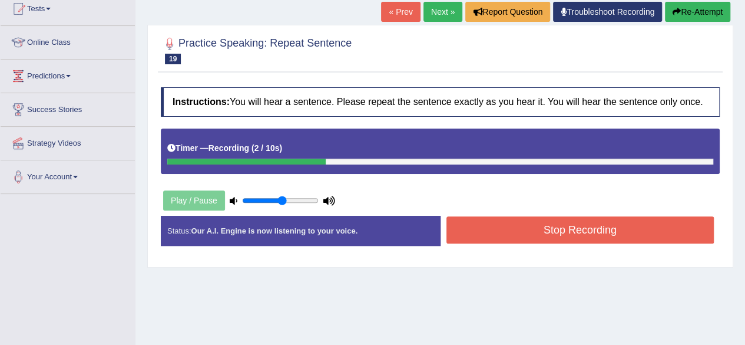
click at [558, 224] on button "Stop Recording" at bounding box center [580, 229] width 268 height 27
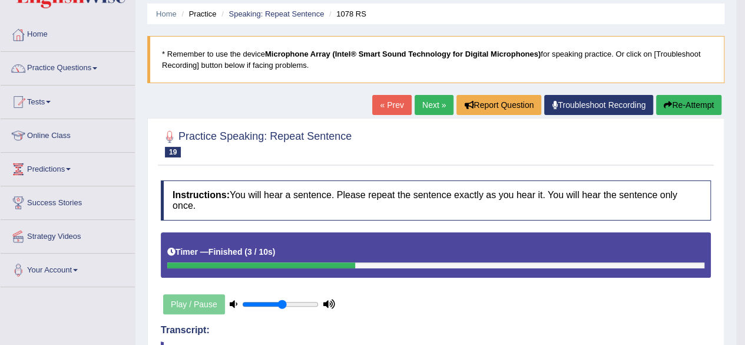
scroll to position [0, 0]
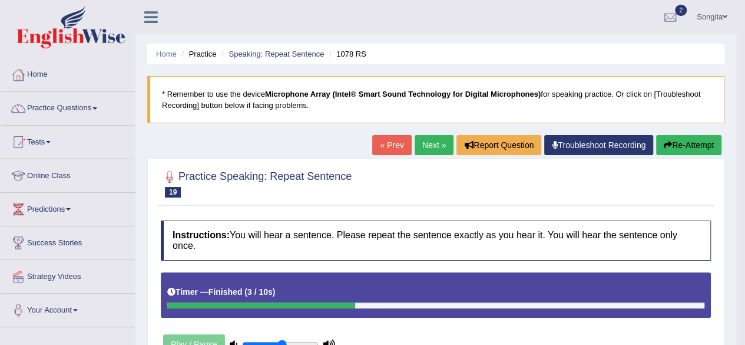
click at [426, 140] on link "Next »" at bounding box center [434, 145] width 39 height 20
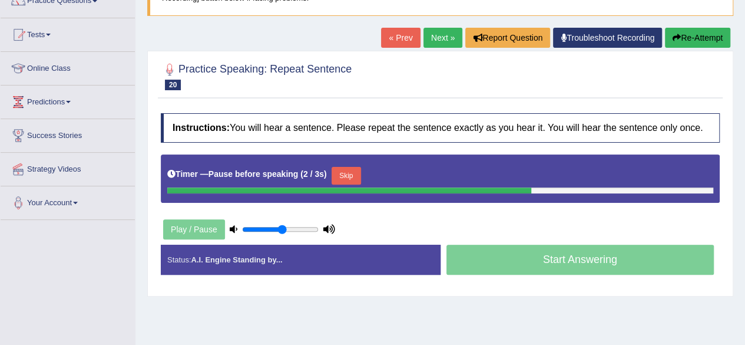
scroll to position [110, 0]
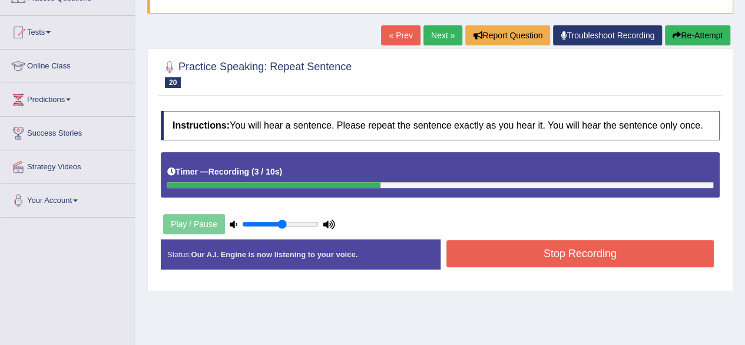
click at [537, 247] on button "Stop Recording" at bounding box center [580, 253] width 268 height 27
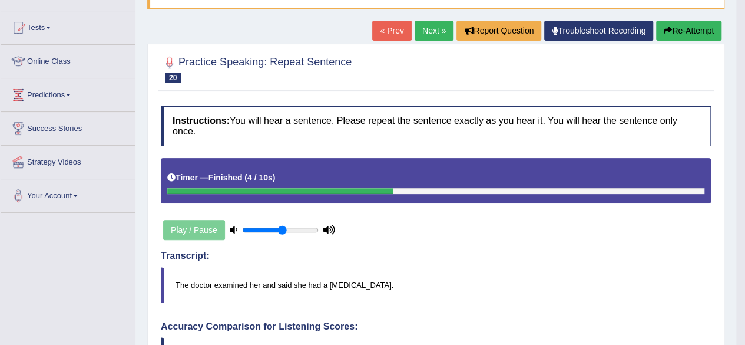
scroll to position [117, 0]
